Goal: Communication & Community: Answer question/provide support

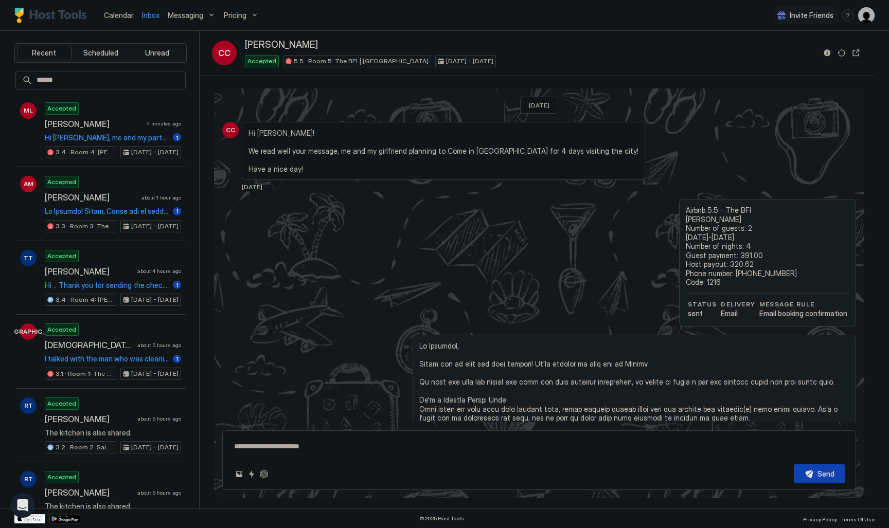
scroll to position [894, 0]
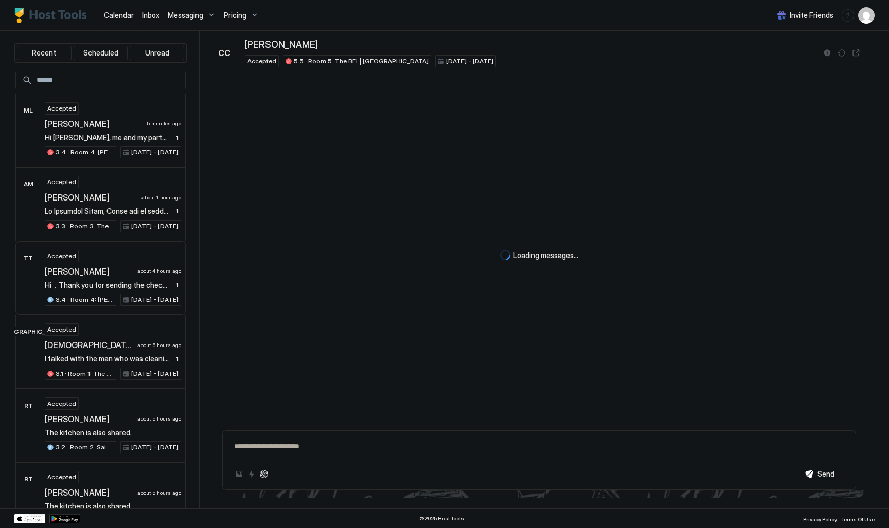
scroll to position [929, 0]
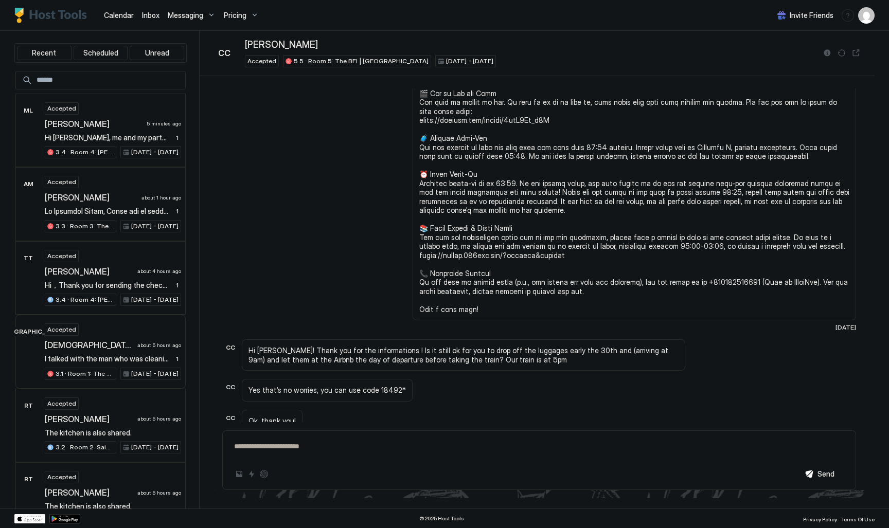
click at [142, 337] on div "Accepted 승원 문 about 5 hours ago I talked with the man who was cleaning downstai…" at bounding box center [113, 351] width 136 height 57
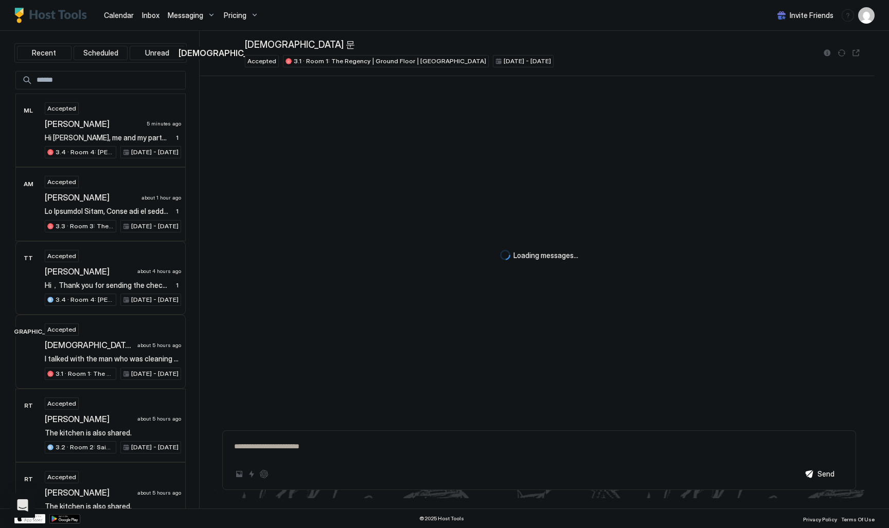
click at [150, 266] on div "TianYi TANG about 4 hours ago" at bounding box center [113, 271] width 136 height 10
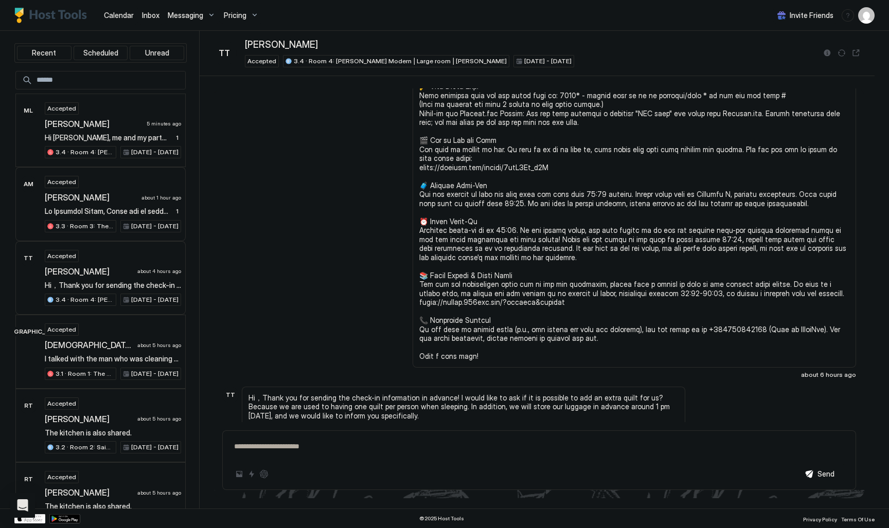
click at [161, 208] on span at bounding box center [107, 211] width 124 height 9
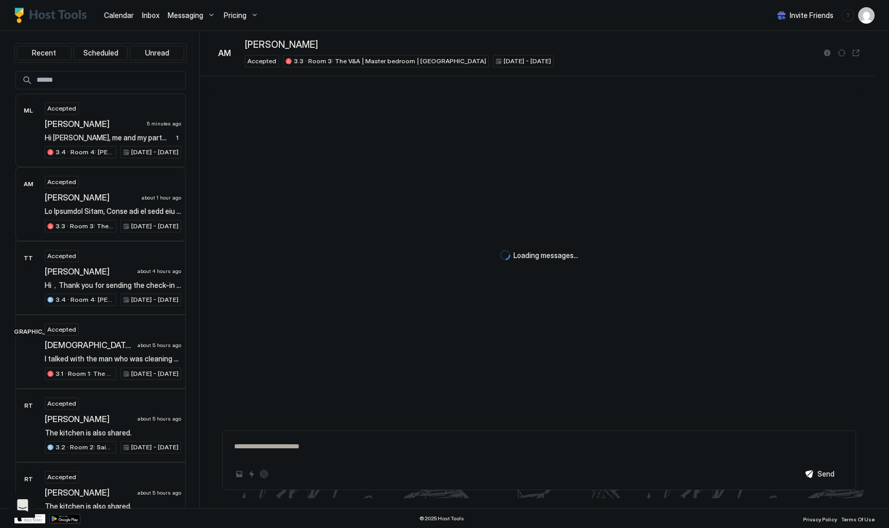
click at [163, 137] on span "Hi [PERSON_NAME], me and my partner are ending our 3 week trip here in [GEOGRAP…" at bounding box center [107, 137] width 124 height 9
click at [144, 201] on div "Angielle Marie Herger Reguero about 1 hour ago" at bounding box center [113, 197] width 136 height 10
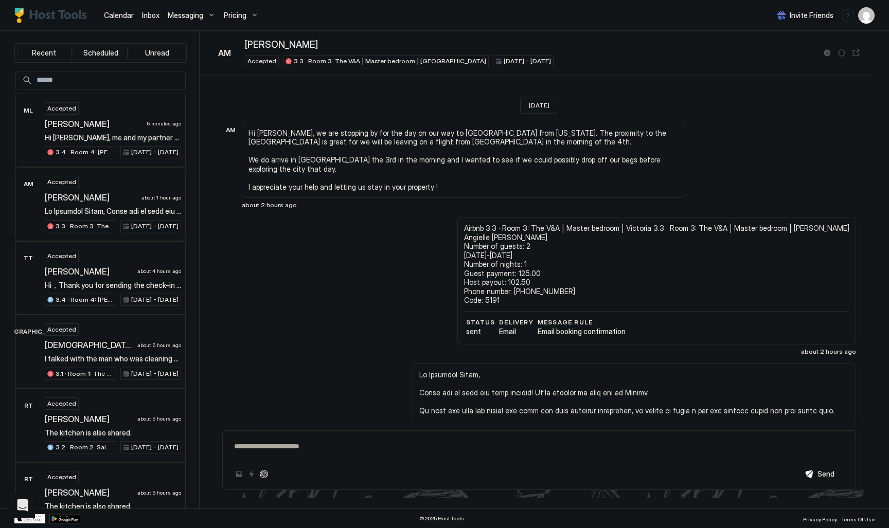
type textarea "*"
